Goal: Task Accomplishment & Management: Use online tool/utility

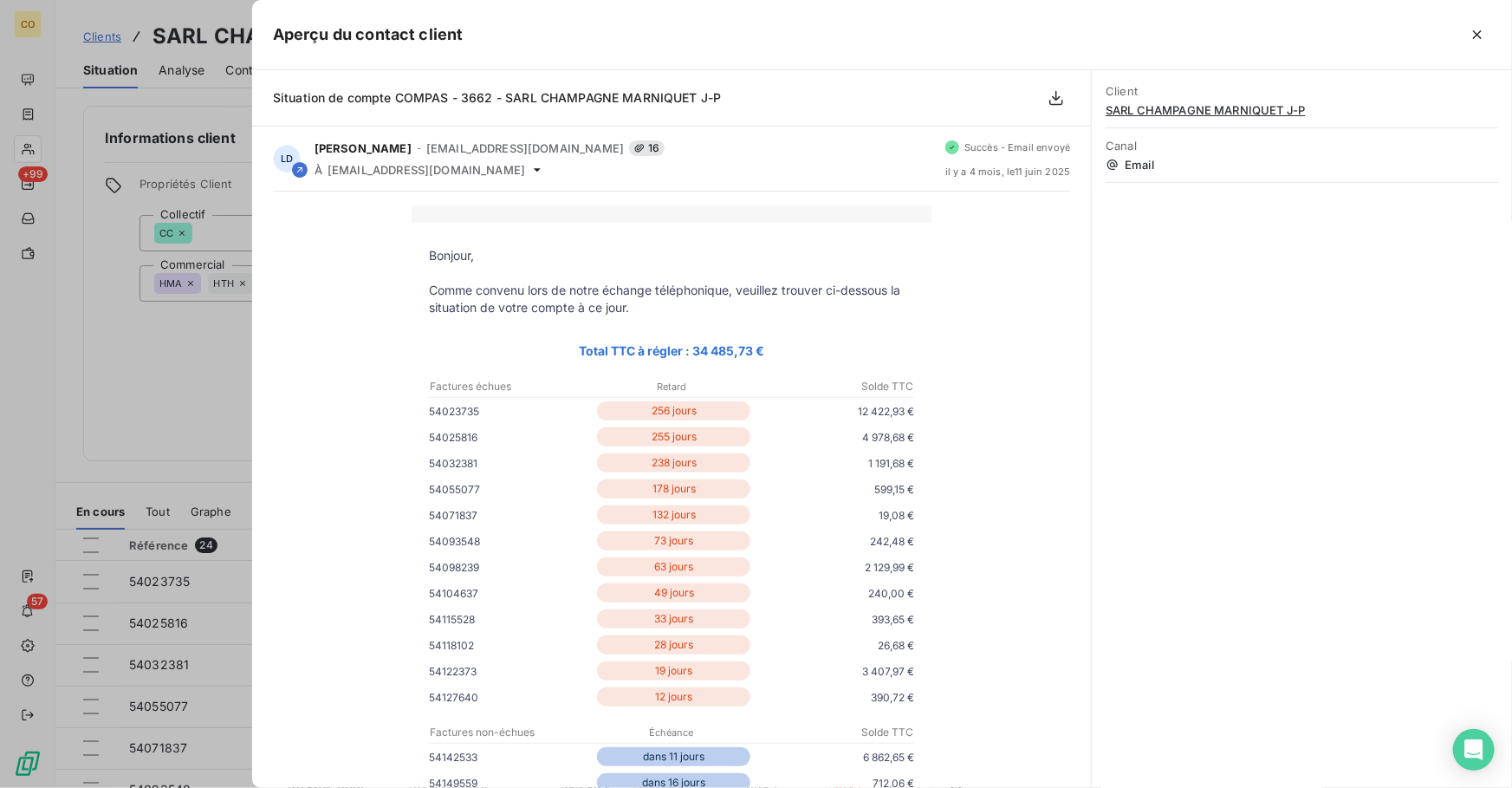
scroll to position [78, 0]
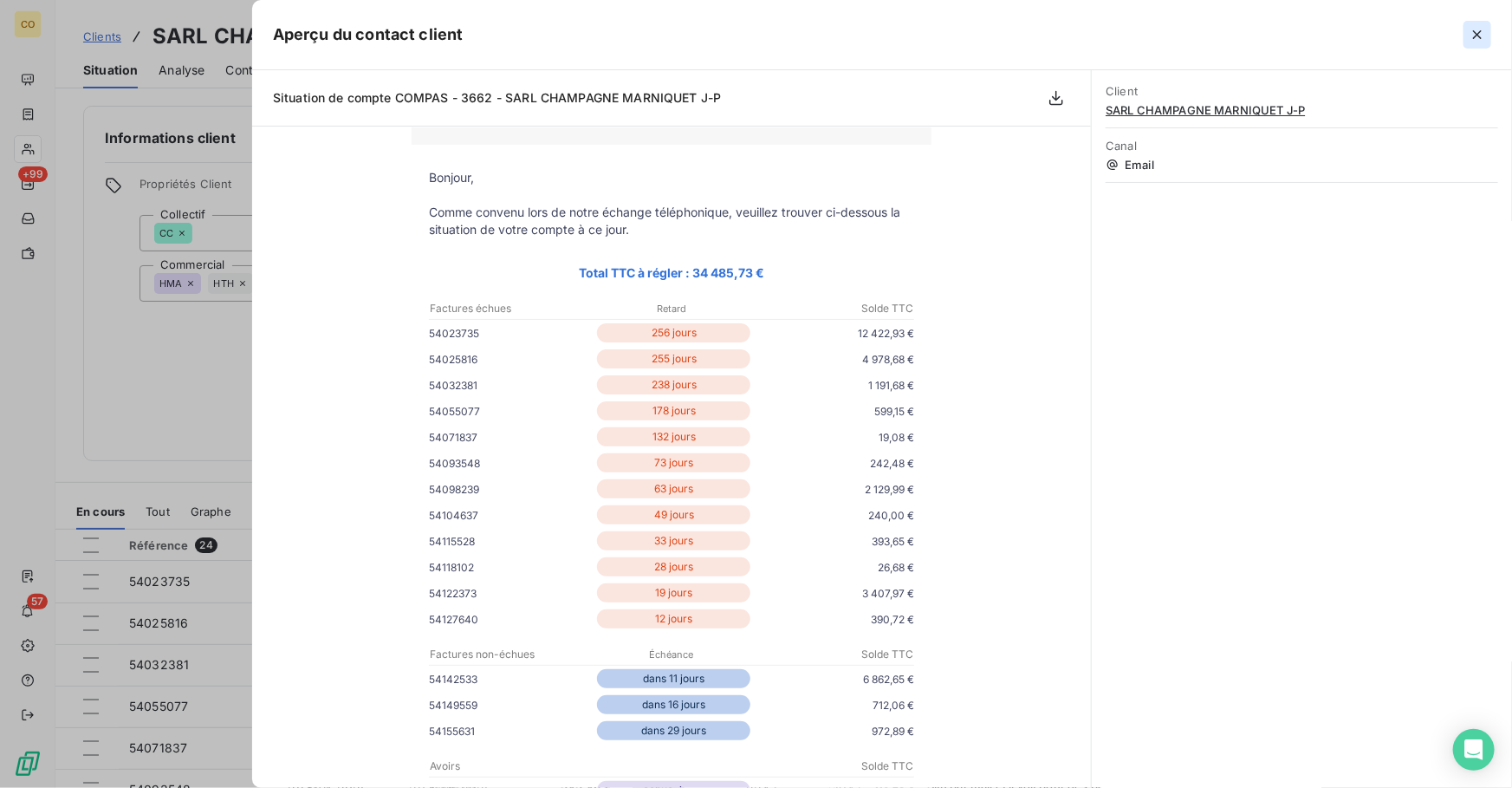
click at [1479, 28] on icon "button" at bounding box center [1477, 35] width 17 height 17
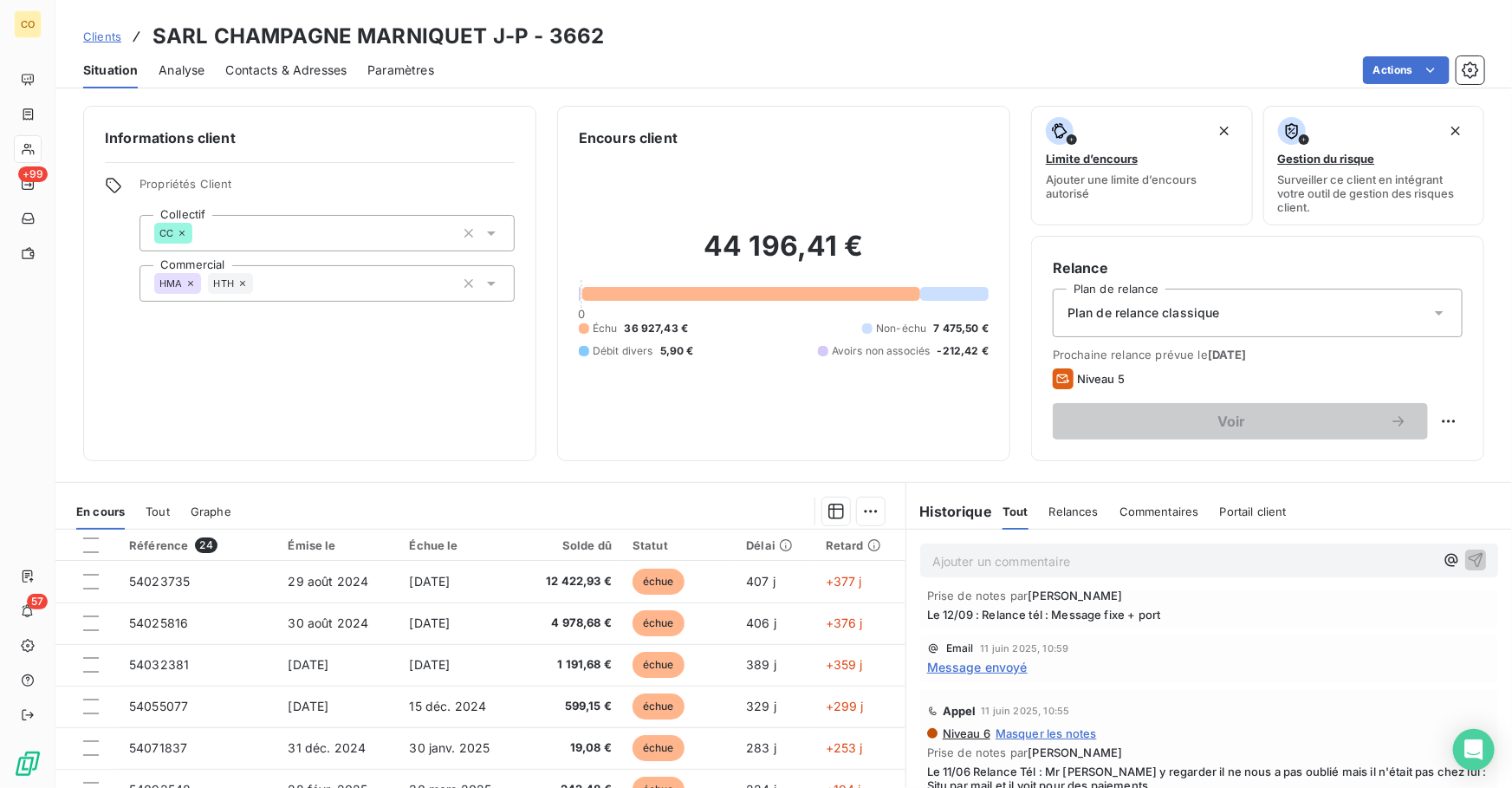
click at [109, 42] on span "Clients" at bounding box center [102, 36] width 38 height 14
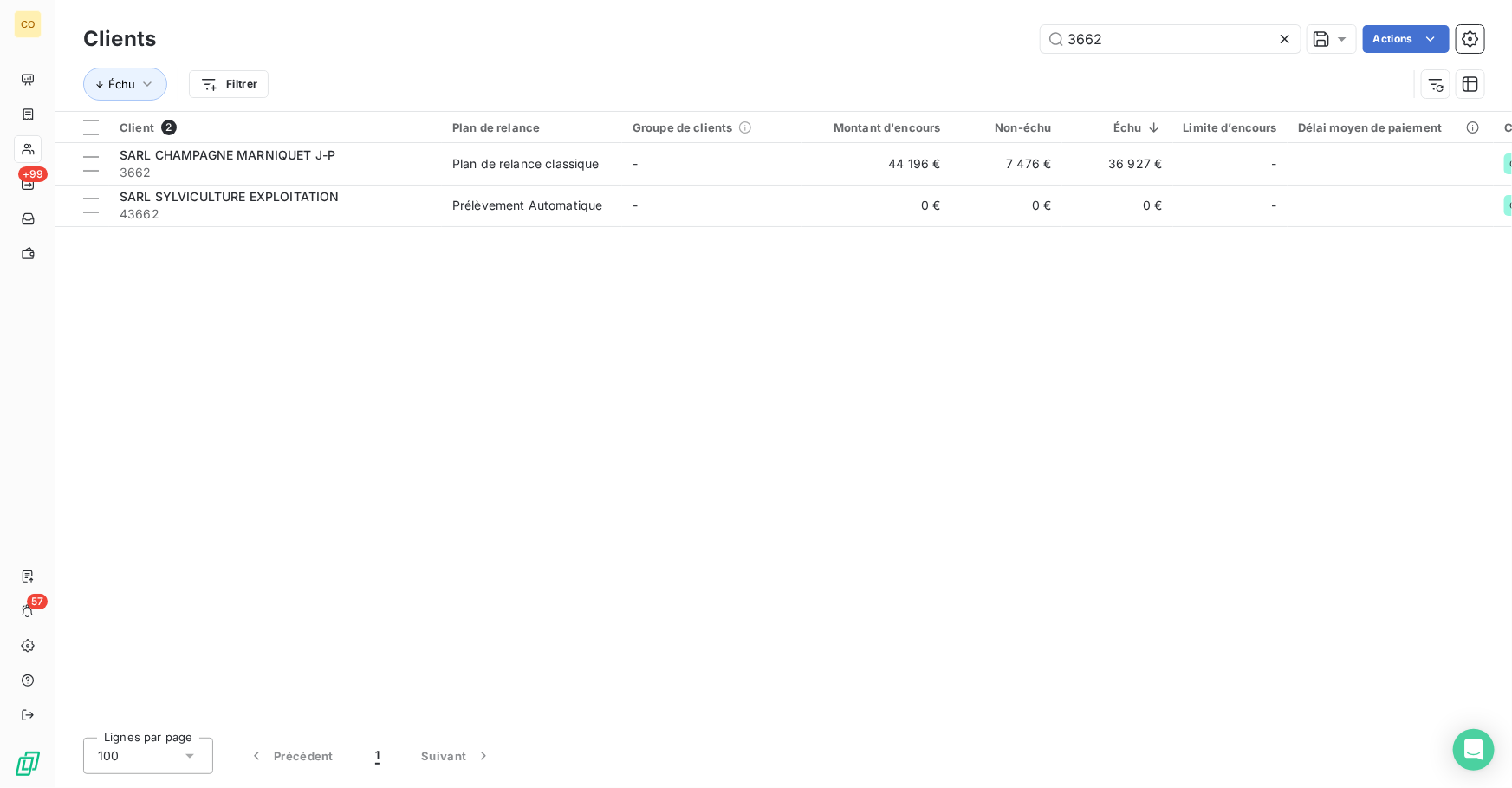
drag, startPoint x: 1135, startPoint y: 40, endPoint x: 1004, endPoint y: 25, distance: 131.9
click at [1004, 25] on div "3662 Actions" at bounding box center [830, 39] width 1307 height 27
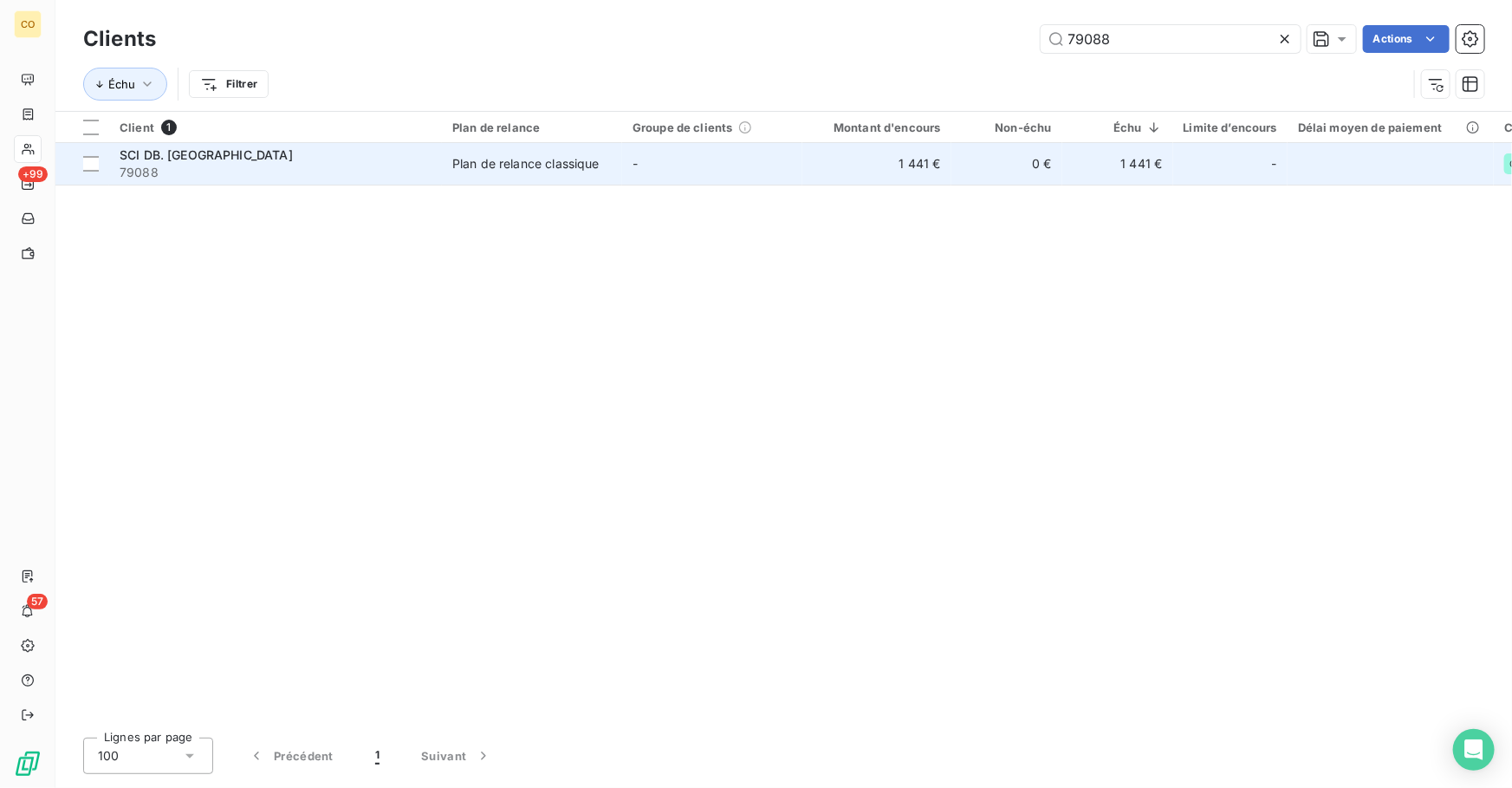
type input "79088"
click at [642, 166] on td "-" at bounding box center [712, 163] width 180 height 42
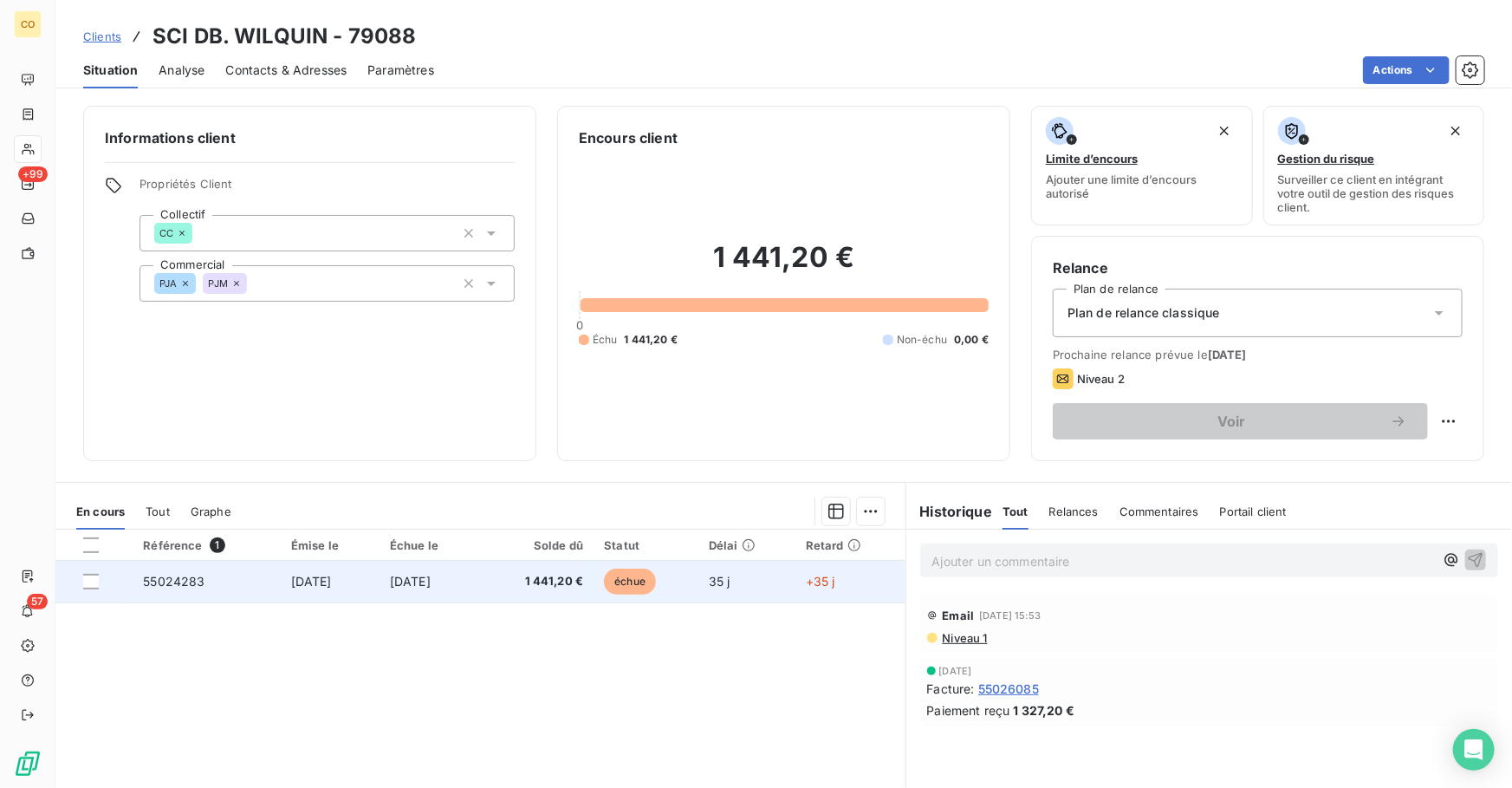
click at [646, 588] on span "échue" at bounding box center [630, 581] width 52 height 26
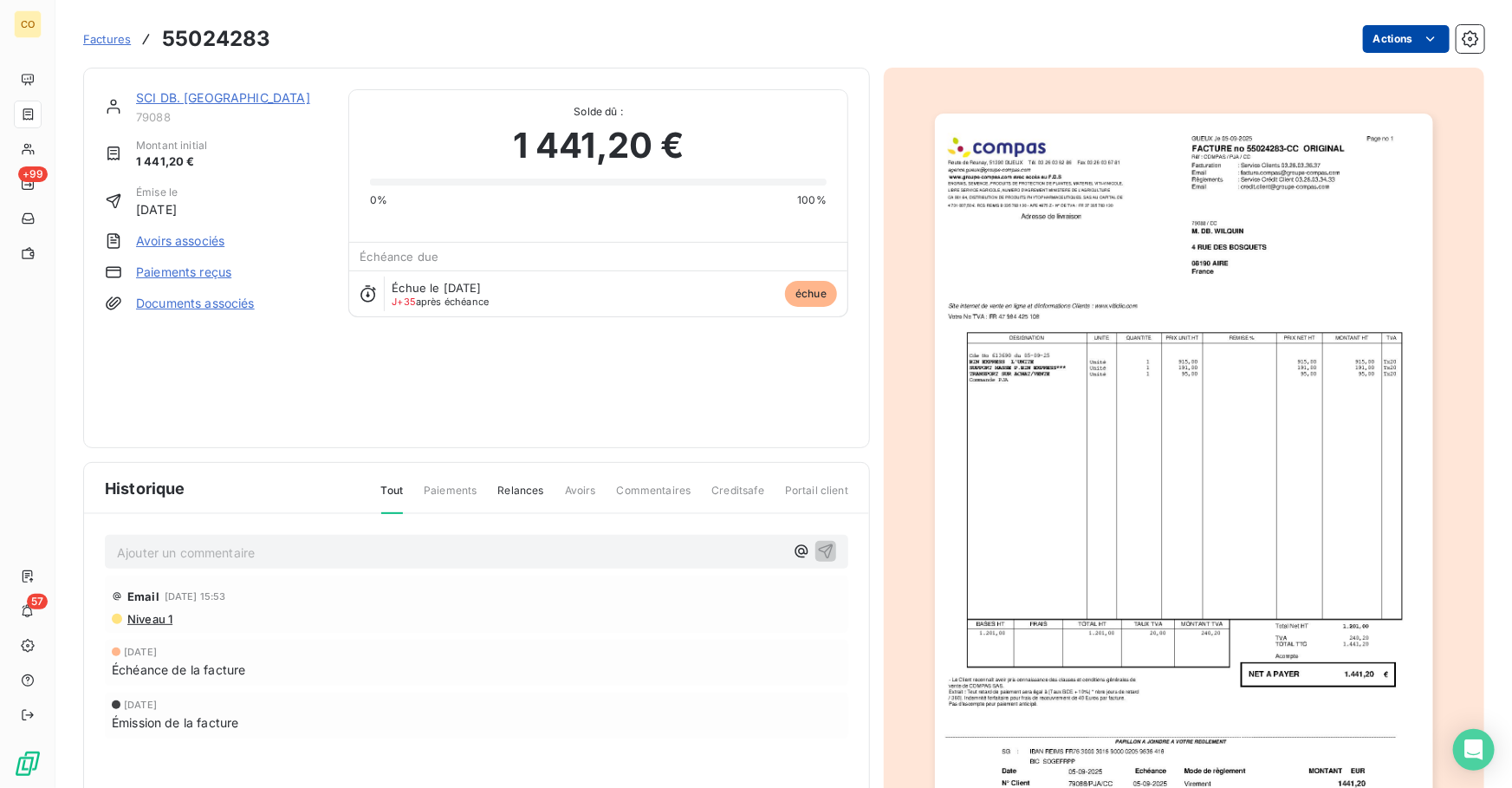
click at [1359, 42] on html "CO +99 57 Factures 55024283 Actions SCI DB. WILQUIN 79088 Montant initial 1 441…" at bounding box center [756, 394] width 1512 height 788
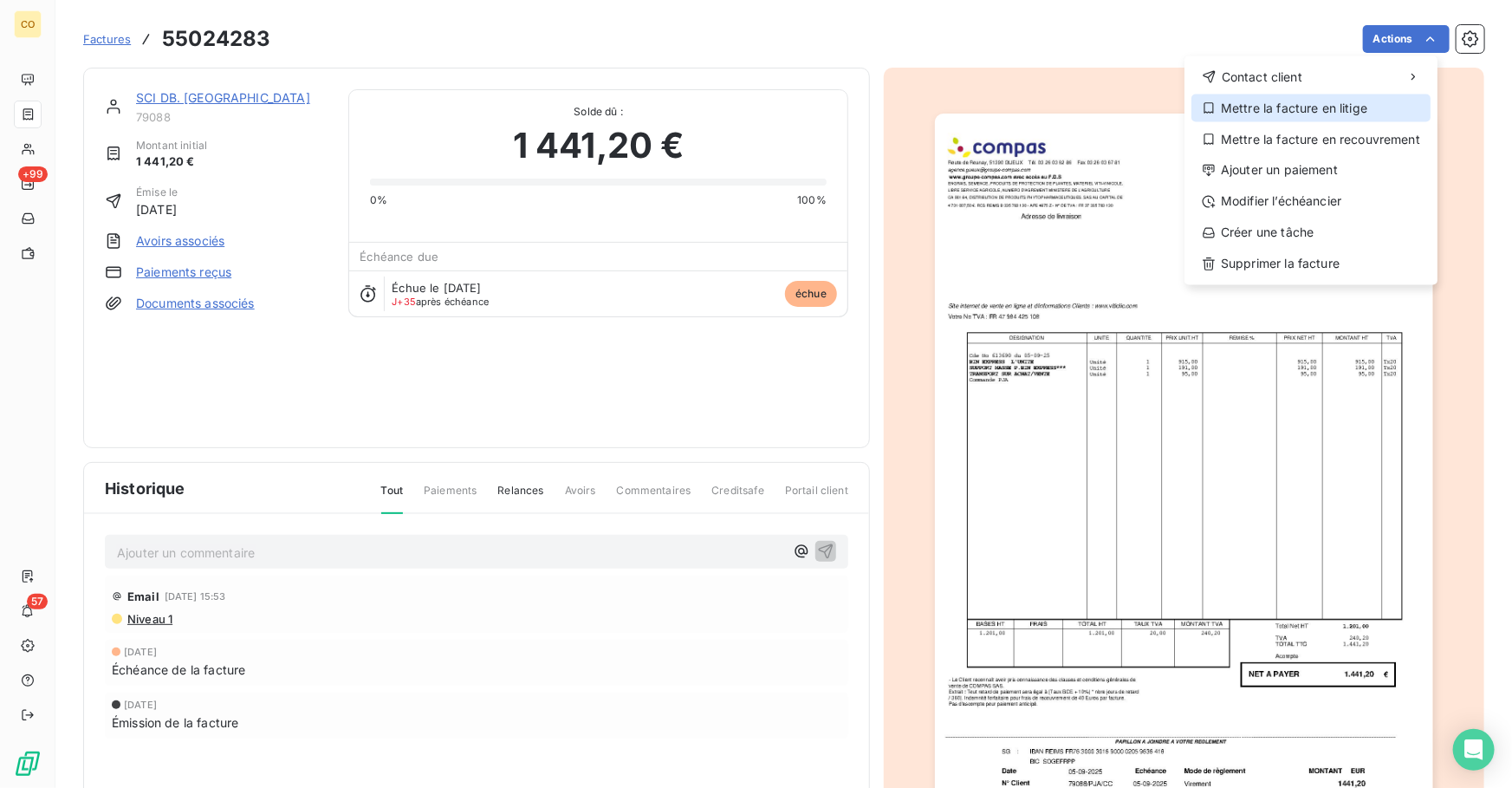
click at [1308, 107] on div "Mettre la facture en litige" at bounding box center [1310, 108] width 239 height 27
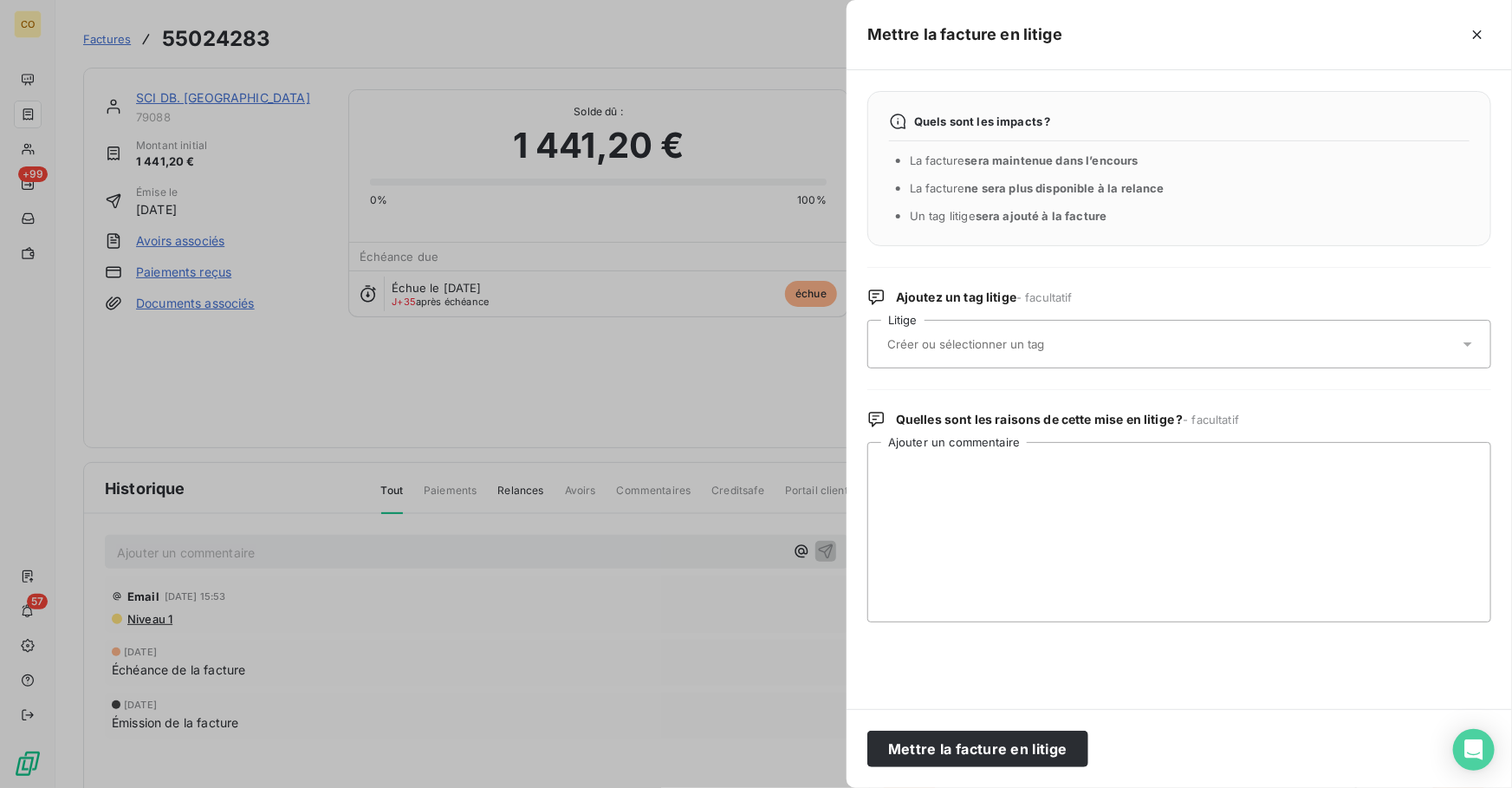
click at [1008, 352] on div at bounding box center [1170, 344] width 577 height 37
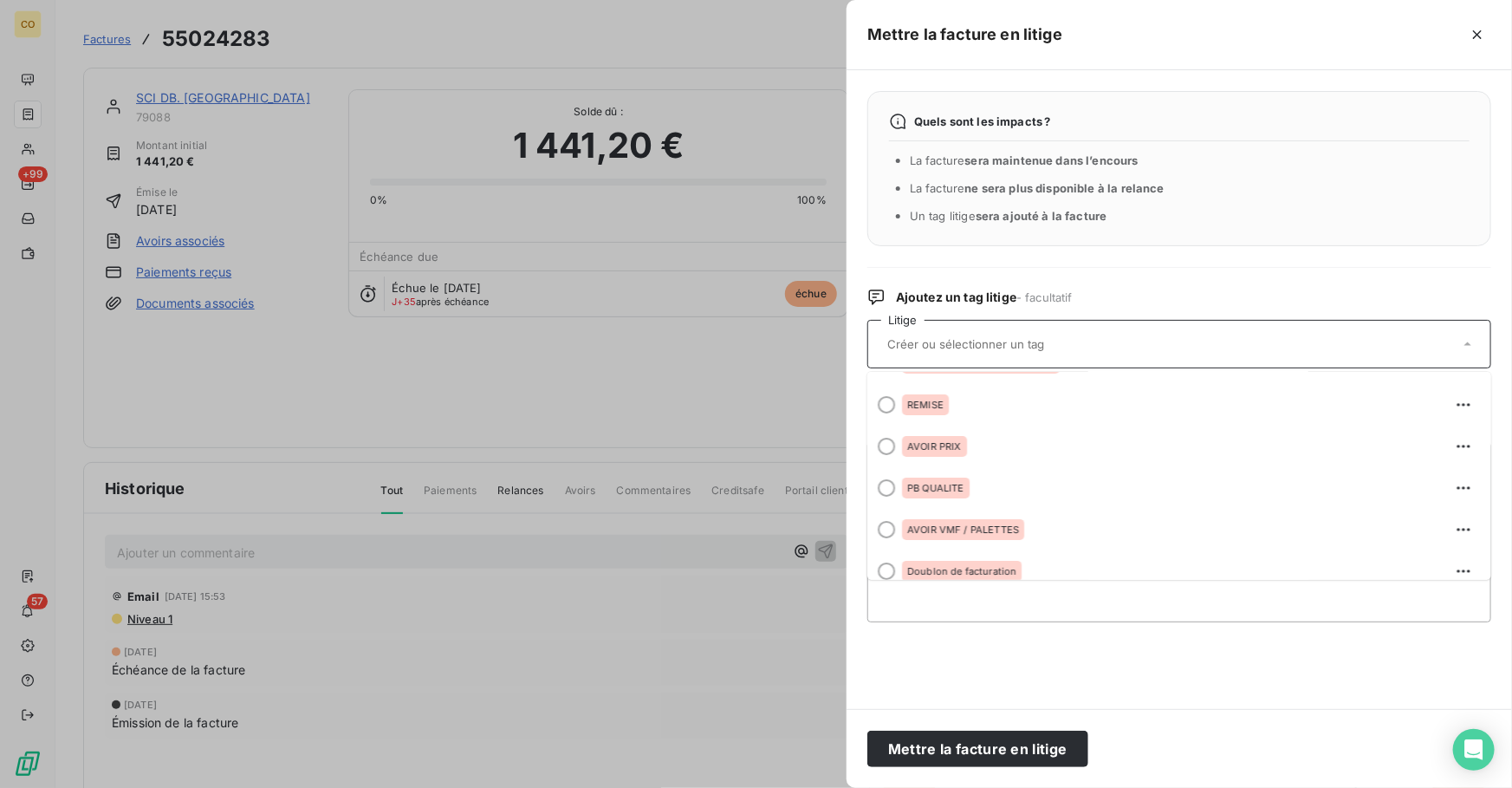
scroll to position [215, 0]
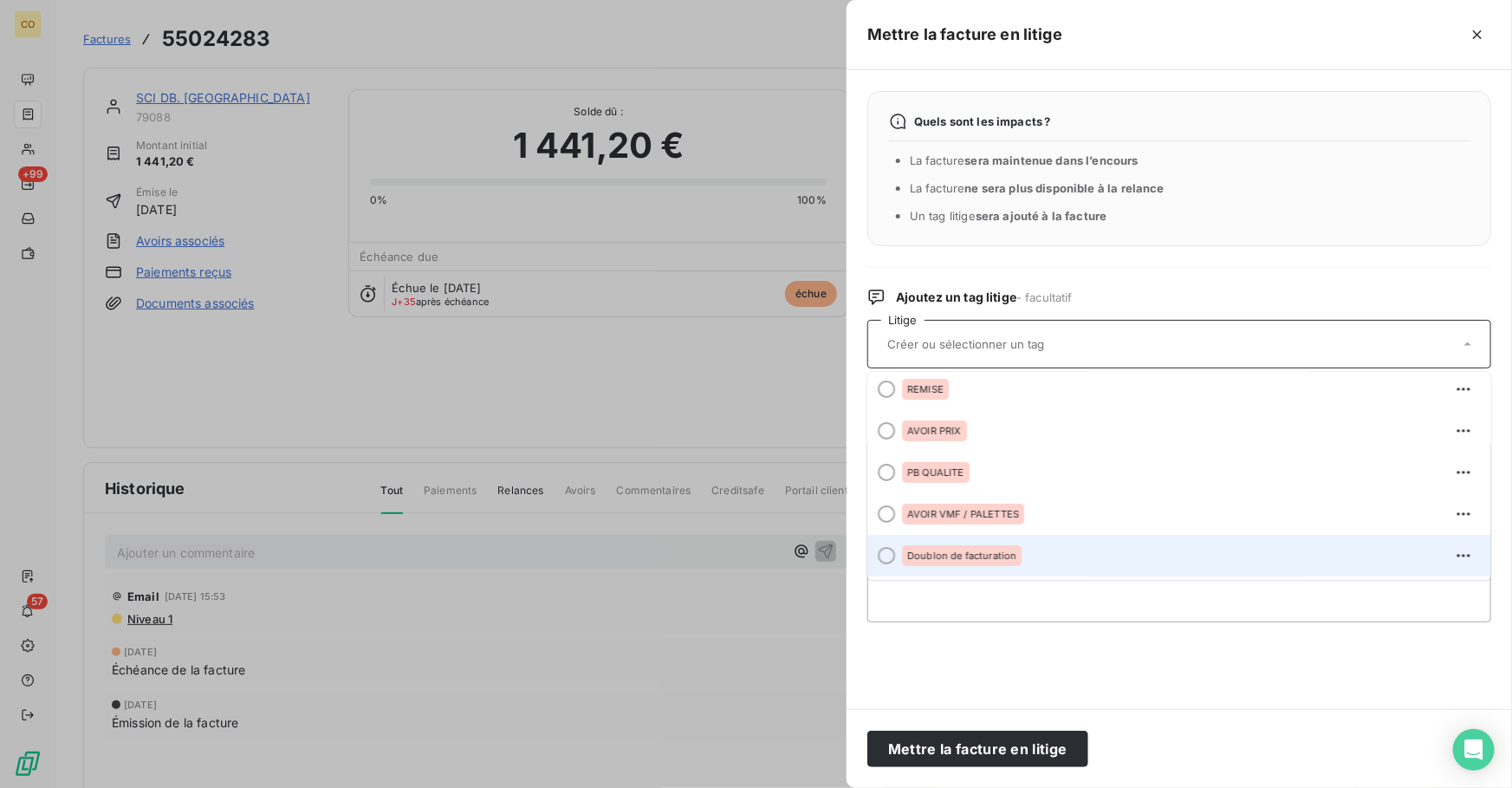
click at [1106, 557] on div "Doublon de facturation" at bounding box center [1190, 555] width 576 height 27
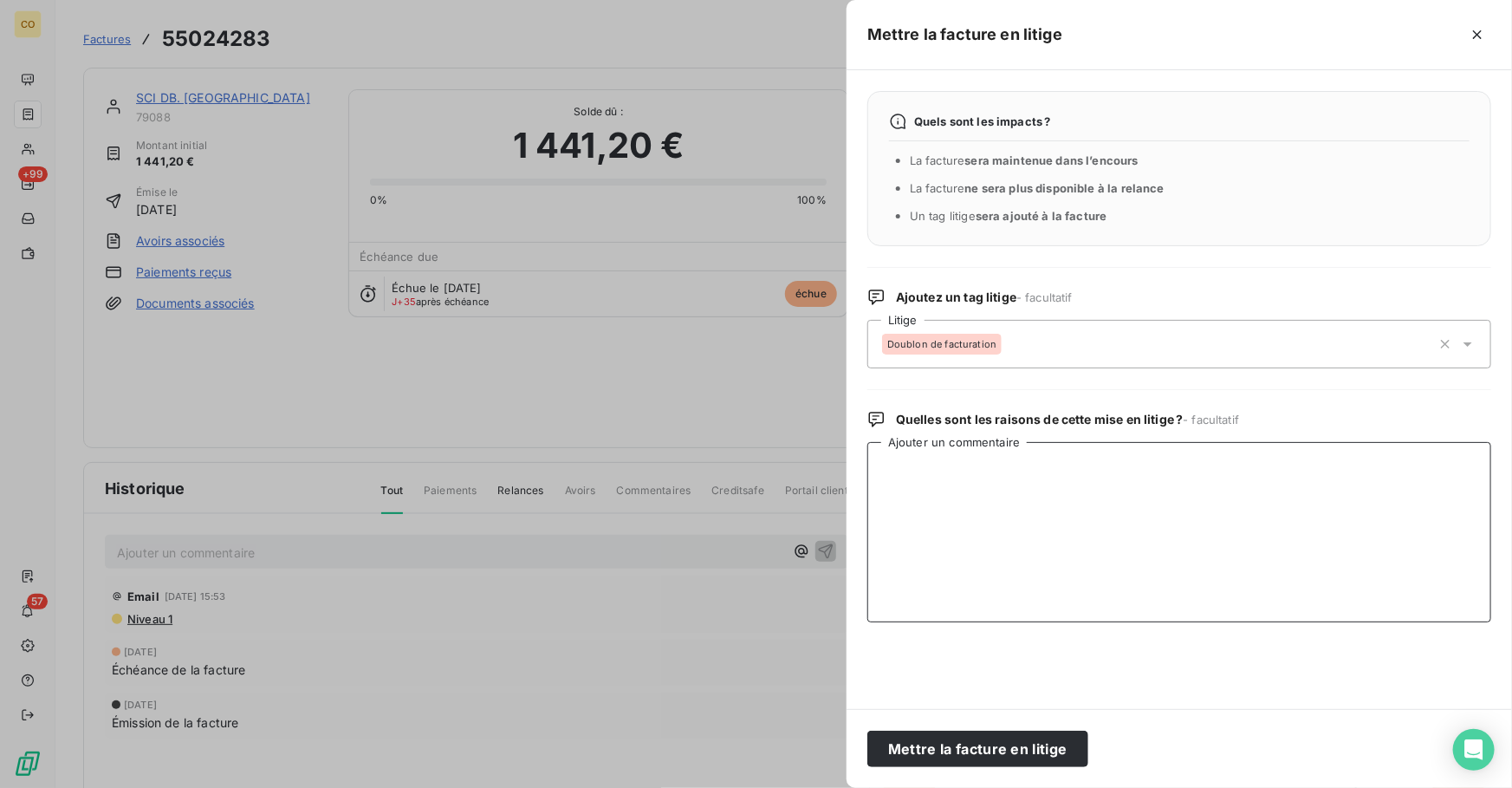
click at [1053, 548] on textarea "Ajouter un commentaire" at bounding box center [1179, 531] width 624 height 180
paste textarea "Le 10/10 Appel du client double facturation transmis à ADV"
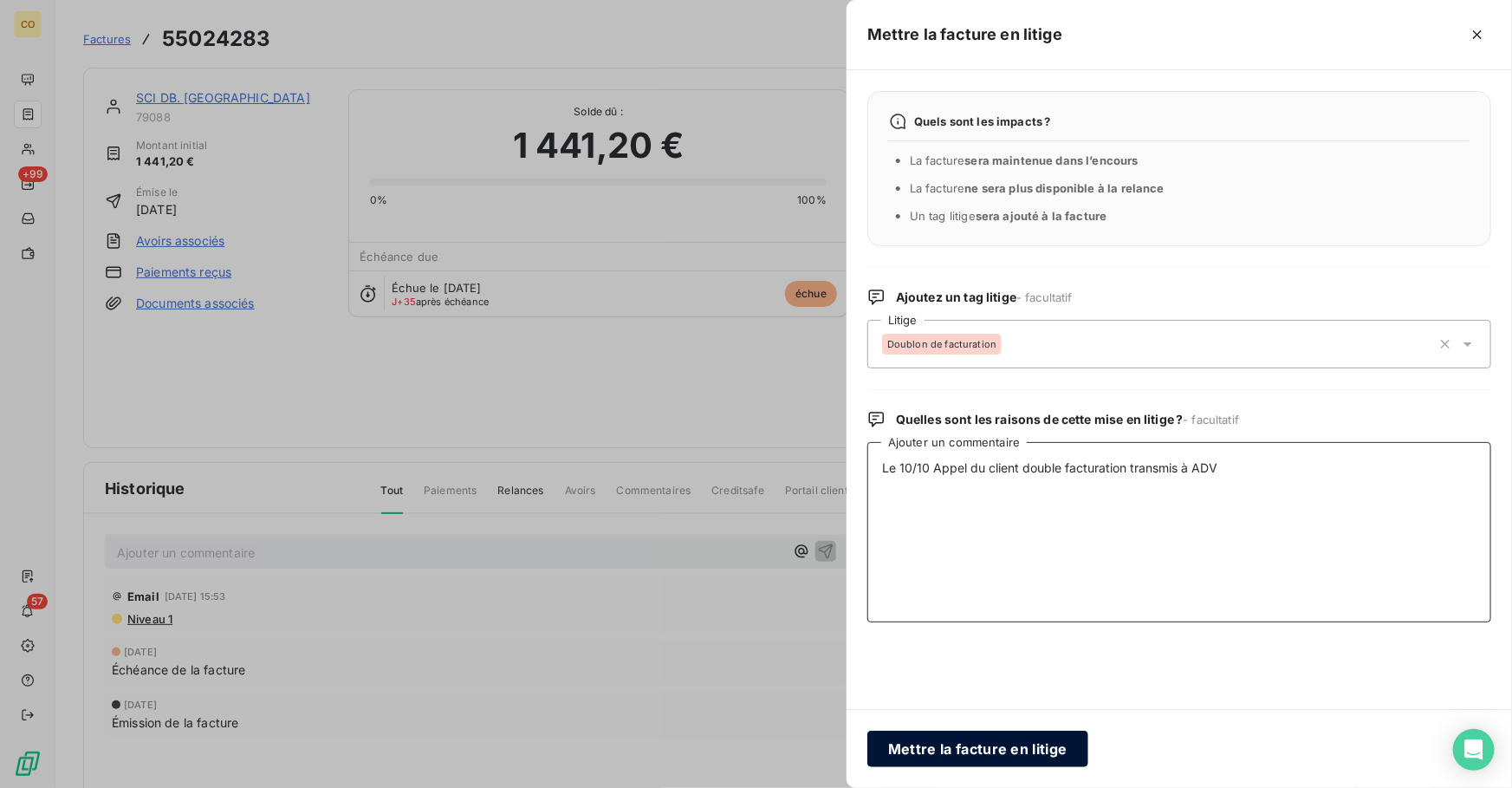
type textarea "Le 10/10 Appel du client double facturation transmis à ADV"
click at [1014, 748] on button "Mettre la facture en litige" at bounding box center [978, 748] width 221 height 37
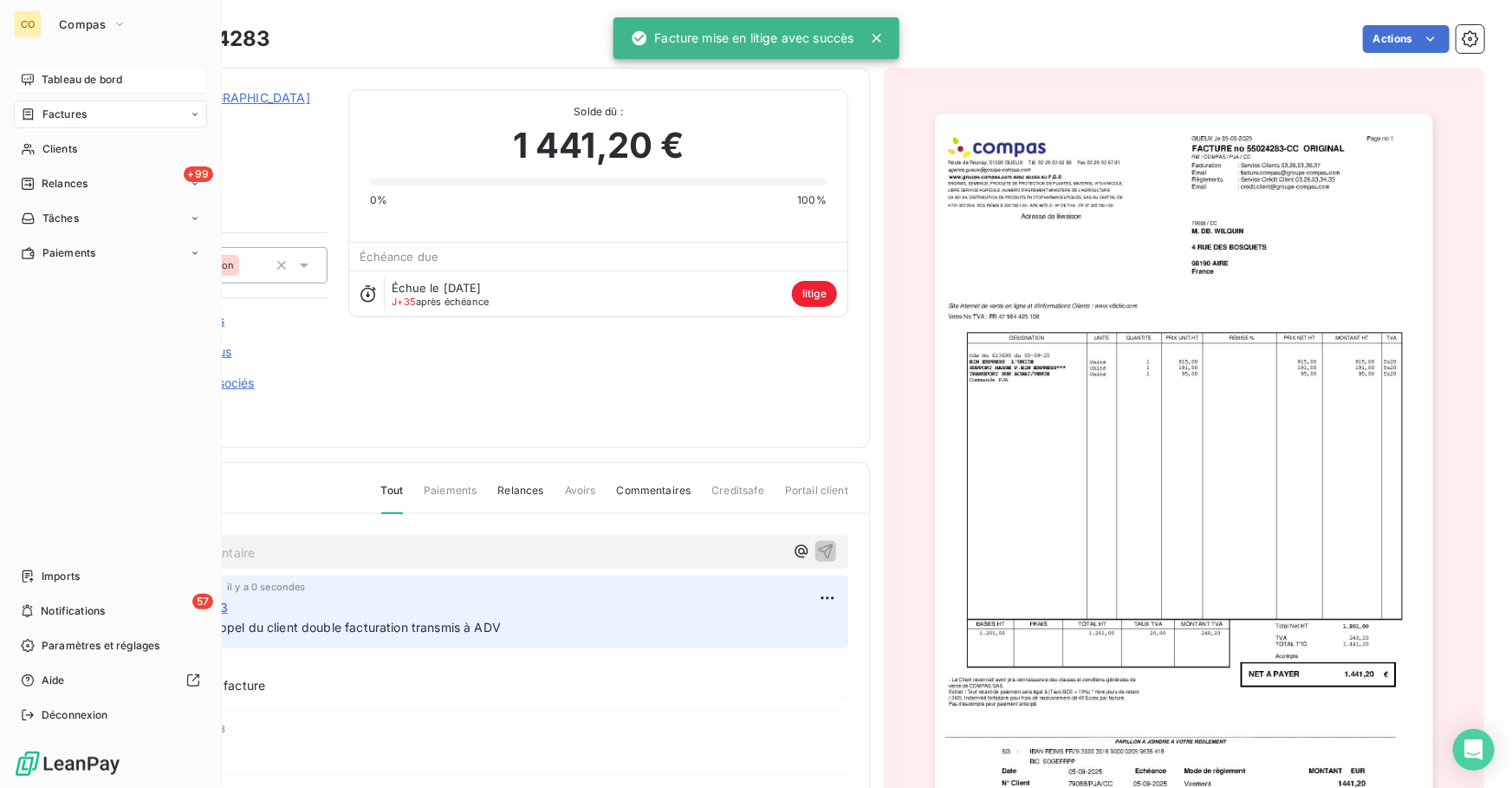
click at [60, 72] on span "Tableau de bord" at bounding box center [81, 79] width 80 height 16
